Goal: Task Accomplishment & Management: Use online tool/utility

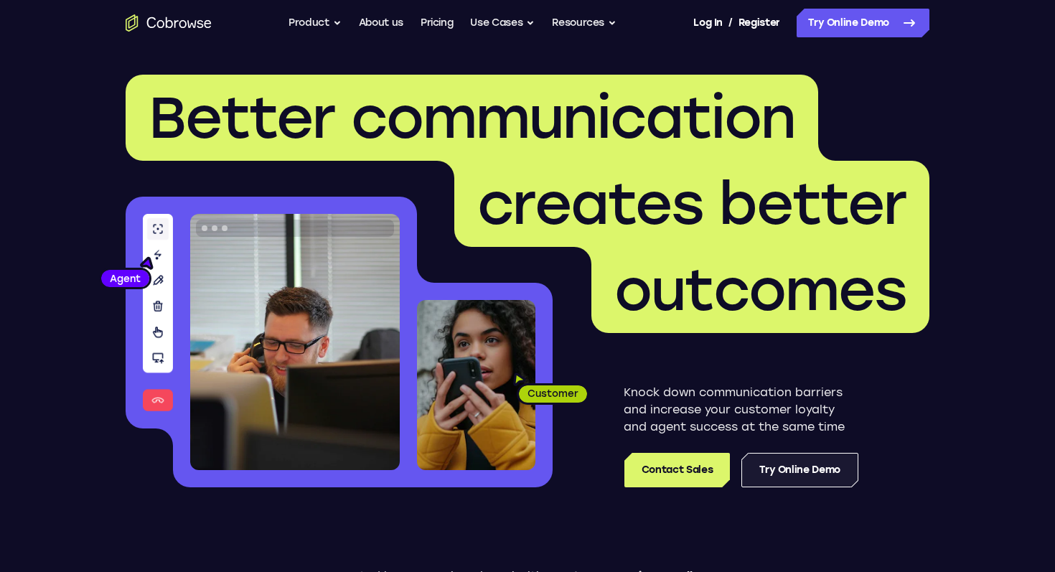
click at [797, 474] on link "Try Online Demo" at bounding box center [799, 470] width 117 height 34
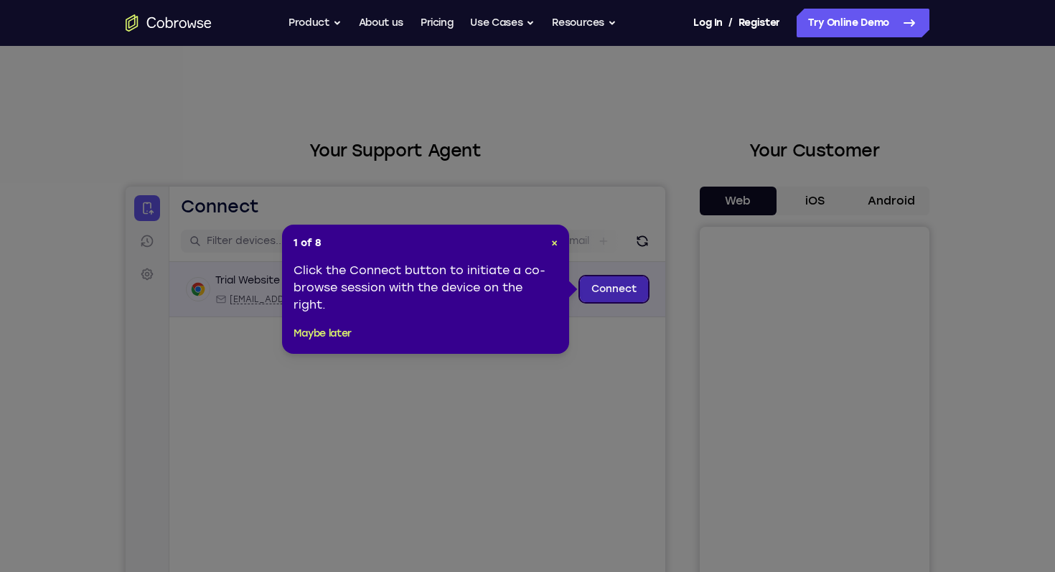
click at [603, 283] on link "Connect" at bounding box center [614, 289] width 68 height 26
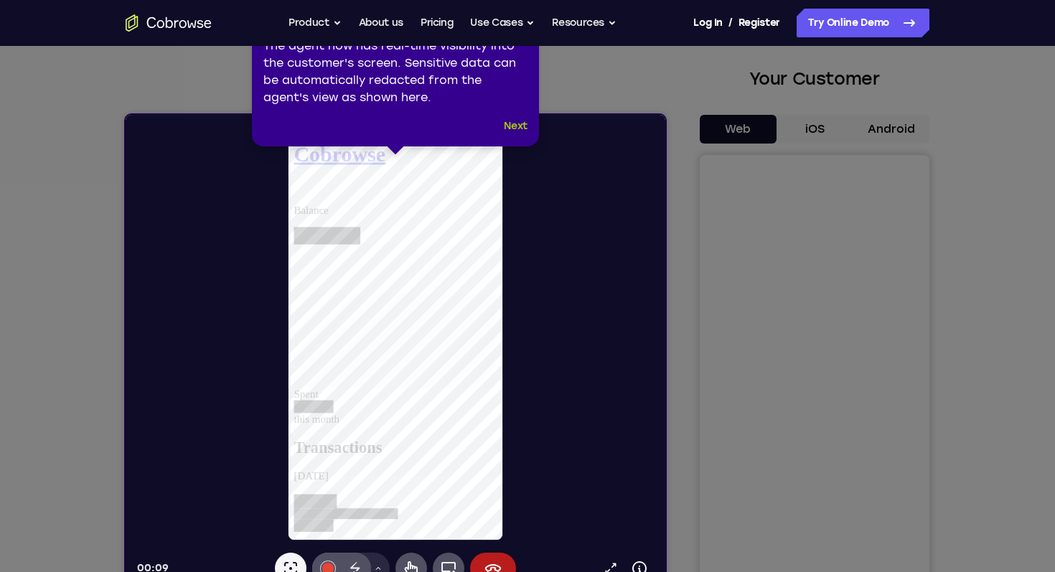
click at [512, 127] on button "Next" at bounding box center [516, 126] width 24 height 17
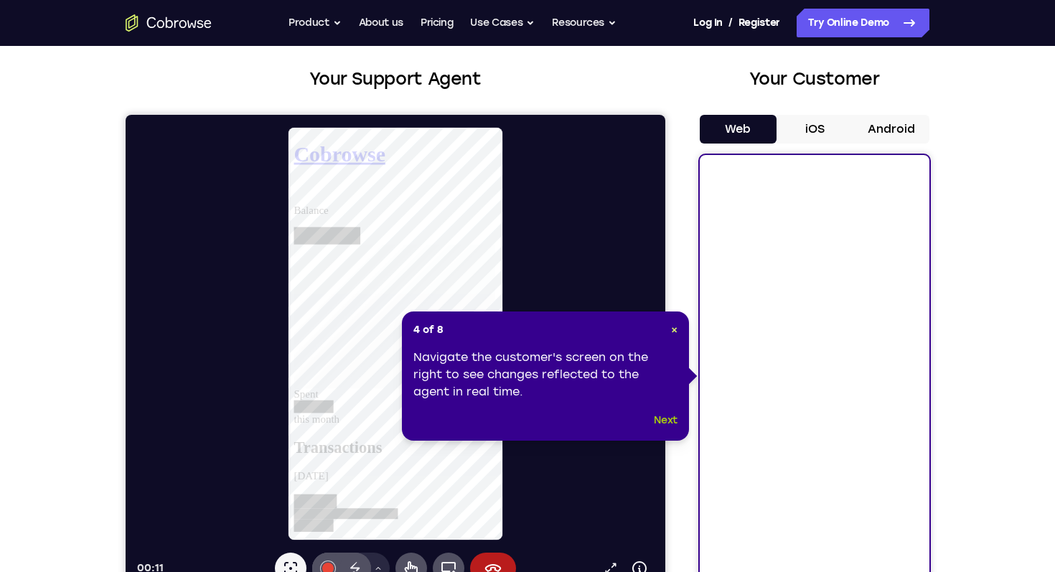
click at [662, 419] on button "Next" at bounding box center [666, 420] width 24 height 17
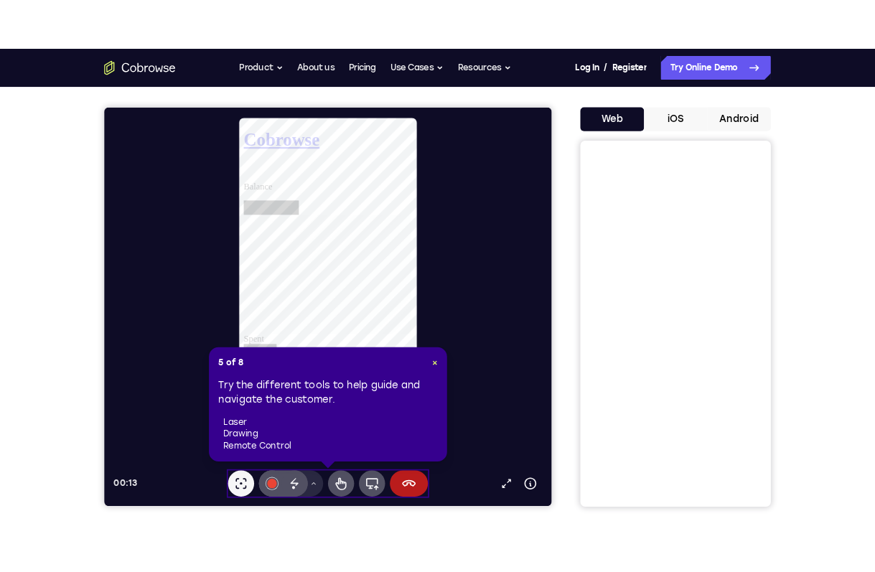
scroll to position [125, 0]
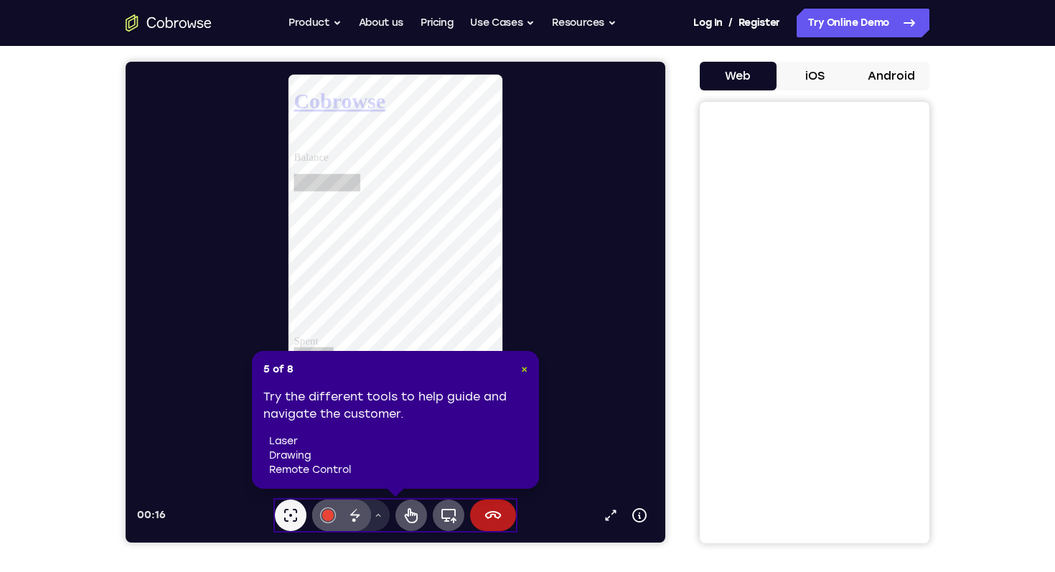
click at [525, 371] on span "×" at bounding box center [524, 369] width 6 height 12
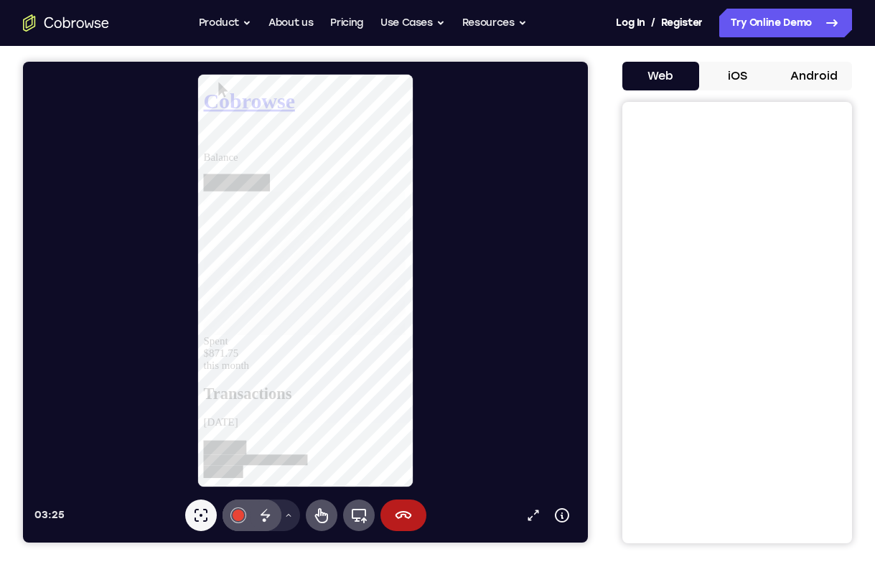
click at [332, 502] on div "Laser pointer #e94435 Disappearing ink Drawing tools menu Remote control Full d…" at bounding box center [305, 516] width 241 height 32
click at [319, 522] on icon at bounding box center [320, 515] width 13 height 15
drag, startPoint x: 339, startPoint y: 152, endPoint x: 284, endPoint y: 153, distance: 54.6
click at [275, 180] on div at bounding box center [239, 189] width 71 height 19
drag, startPoint x: 284, startPoint y: 153, endPoint x: 349, endPoint y: 155, distance: 64.6
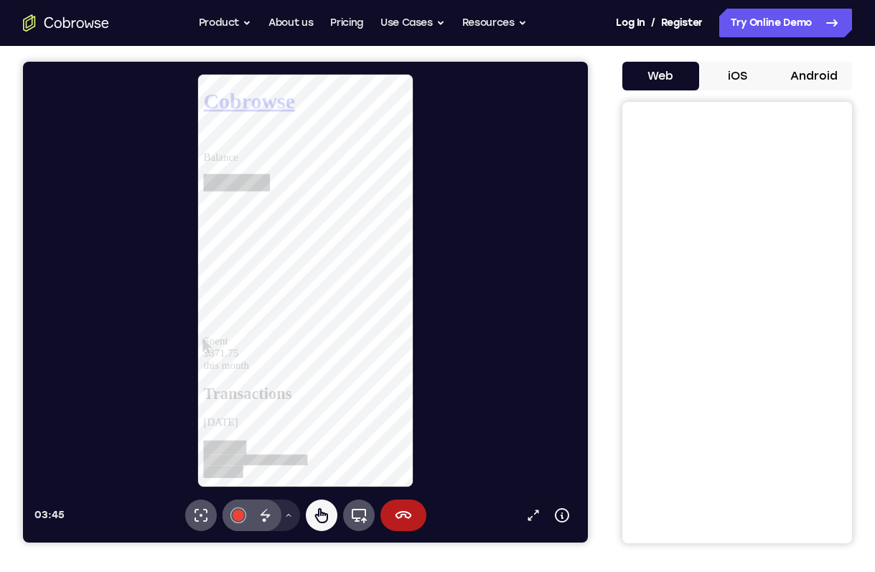
click at [349, 156] on div "Balance" at bounding box center [313, 177] width 218 height 43
